Goal: Task Accomplishment & Management: Use online tool/utility

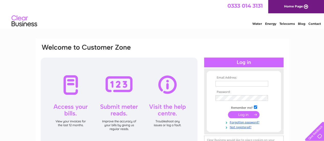
type input "symmetry.injuryclinic@btinternet.com"
click at [242, 114] on input "submit" at bounding box center [244, 114] width 32 height 7
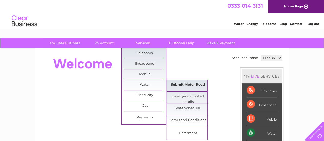
click at [191, 84] on link "Submit Meter Read" at bounding box center [188, 85] width 42 height 10
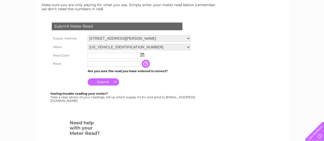
scroll to position [77, 0]
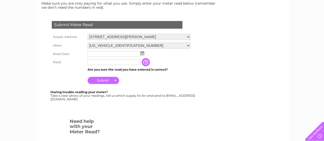
click at [142, 52] on img at bounding box center [142, 53] width 4 height 4
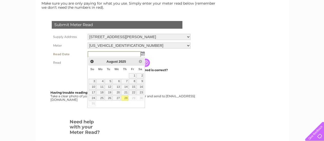
click at [126, 97] on link "28" at bounding box center [124, 98] width 7 height 5
type input "2025/08/28"
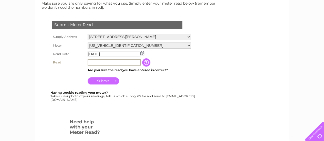
click at [120, 61] on input "text" at bounding box center [114, 62] width 53 height 6
type input "00017"
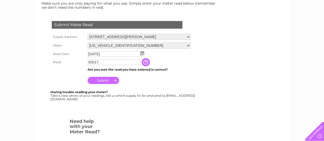
click at [109, 80] on input "Submit" at bounding box center [104, 80] width 32 height 7
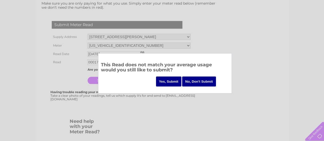
click at [161, 80] on input "Yes, Submit" at bounding box center [169, 82] width 26 height 10
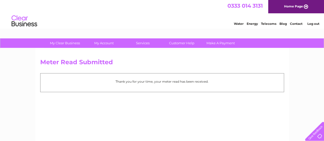
click at [312, 25] on link "Log out" at bounding box center [313, 24] width 12 height 4
